Goal: Use online tool/utility: Utilize a website feature to perform a specific function

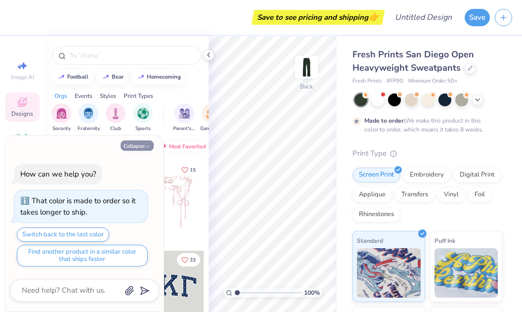
click at [140, 149] on button "Collapse" at bounding box center [137, 145] width 33 height 10
type textarea "x"
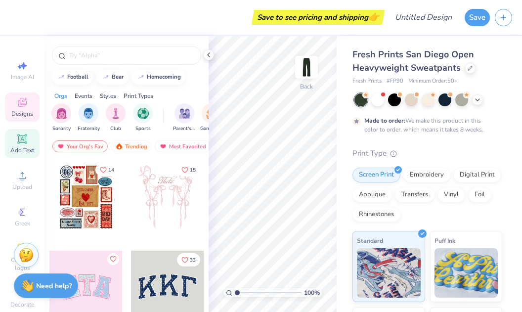
click at [28, 141] on icon at bounding box center [22, 139] width 12 height 12
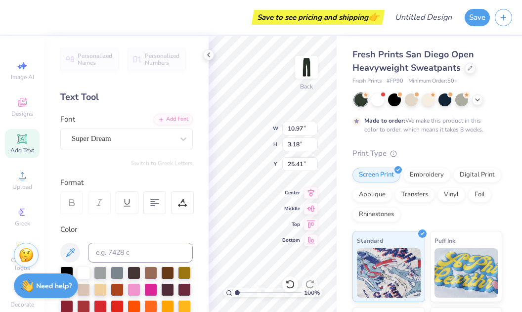
scroll to position [7, 0]
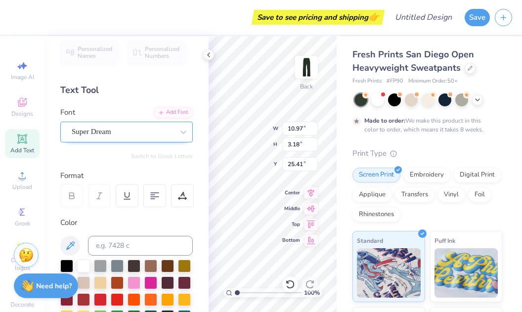
click at [115, 137] on div at bounding box center [123, 131] width 102 height 13
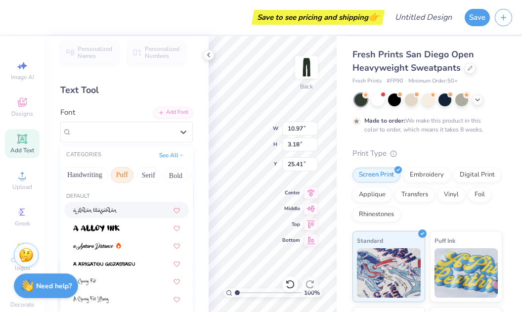
scroll to position [0, 40]
click at [114, 173] on button "Puff" at bounding box center [115, 175] width 23 height 16
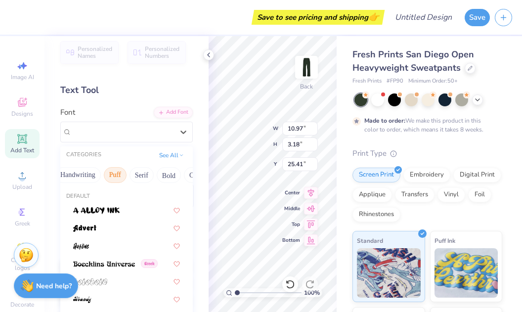
click at [115, 177] on button "Puff" at bounding box center [115, 175] width 23 height 16
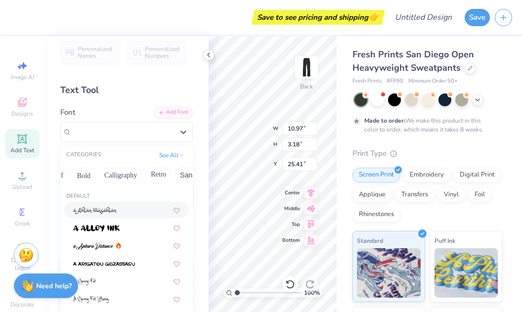
scroll to position [0, 130]
click at [75, 177] on button "Bold" at bounding box center [78, 175] width 24 height 16
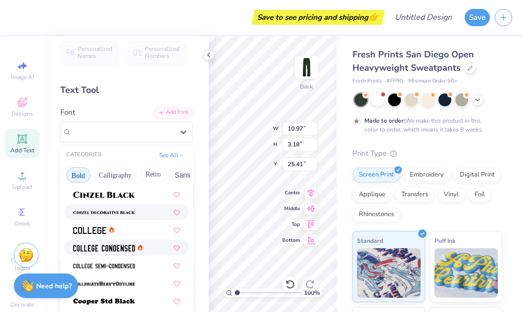
scroll to position [75, 0]
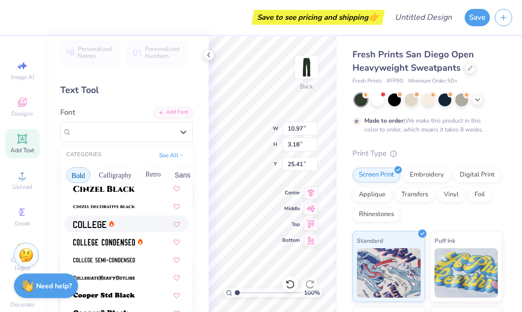
click at [136, 229] on div at bounding box center [126, 223] width 125 height 16
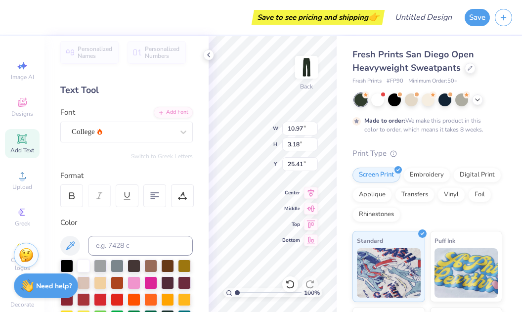
type input "9.96"
type input "3.10"
type input "25.45"
click at [205, 56] on icon at bounding box center [209, 55] width 8 height 8
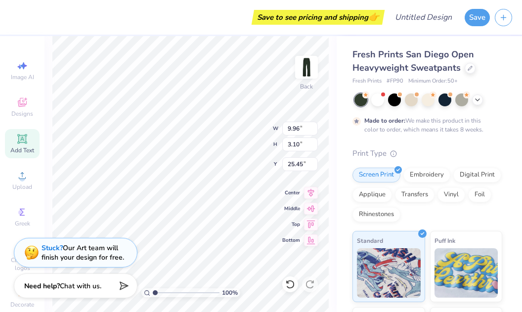
type textarea "NETTES"
click at [251, 143] on div "100 % Back W 9.96 9.96 " H 3.10 3.10 " Y 25.45 25.45 " Center Middle Top Bottom" at bounding box center [190, 174] width 292 height 276
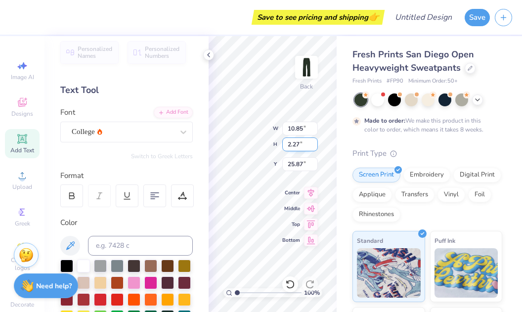
type input "10.46"
type input "7.33"
type input "1.53"
type input "5.96"
click at [304, 67] on div "100 % Back W 7.33 7.33 " H 1.53 1.53 " Y 5.96 5.96 " Center Middle Top Bottom" at bounding box center [272, 174] width 128 height 276
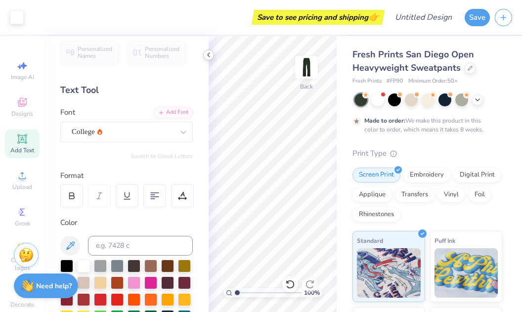
click at [210, 57] on icon at bounding box center [209, 55] width 8 height 8
click at [210, 58] on icon at bounding box center [209, 55] width 8 height 8
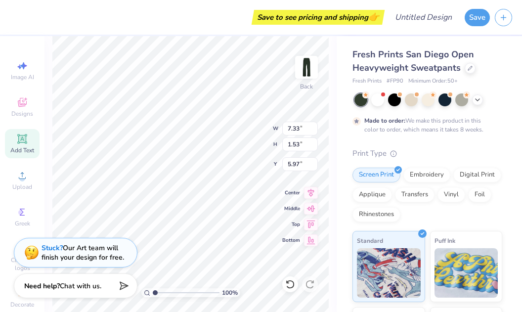
type input "4.44"
type textarea "HURRIC"
